Goal: Obtain resource: Obtain resource

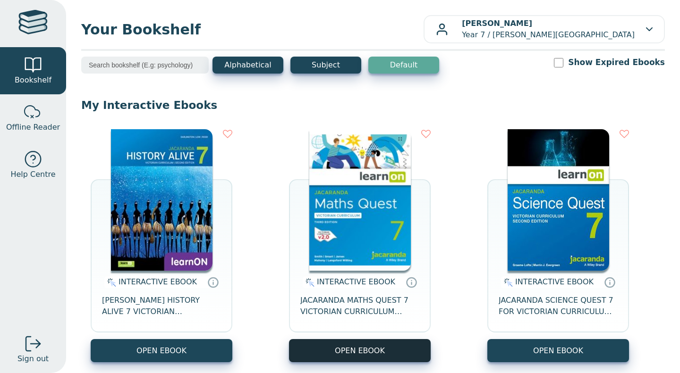
click at [343, 353] on button "OPEN EBOOK" at bounding box center [360, 350] width 142 height 23
click at [355, 340] on button "OPEN EBOOK" at bounding box center [360, 350] width 142 height 23
